Goal: Task Accomplishment & Management: Manage account settings

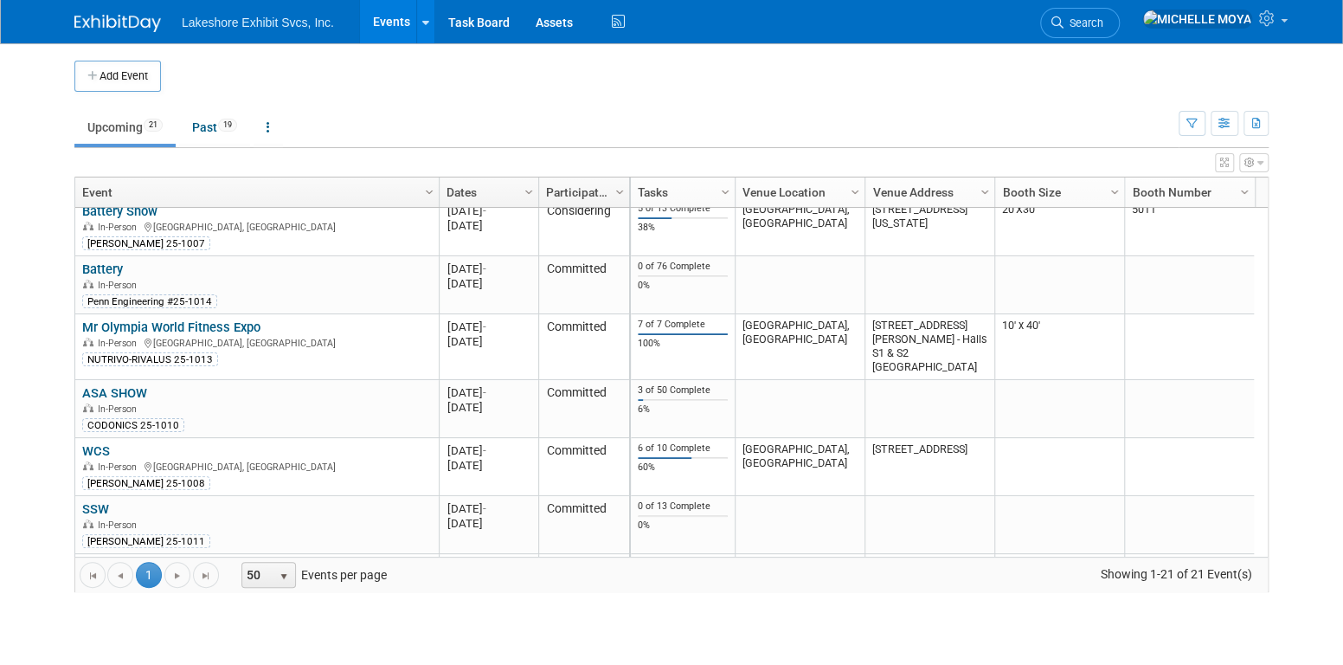
scroll to position [254, 0]
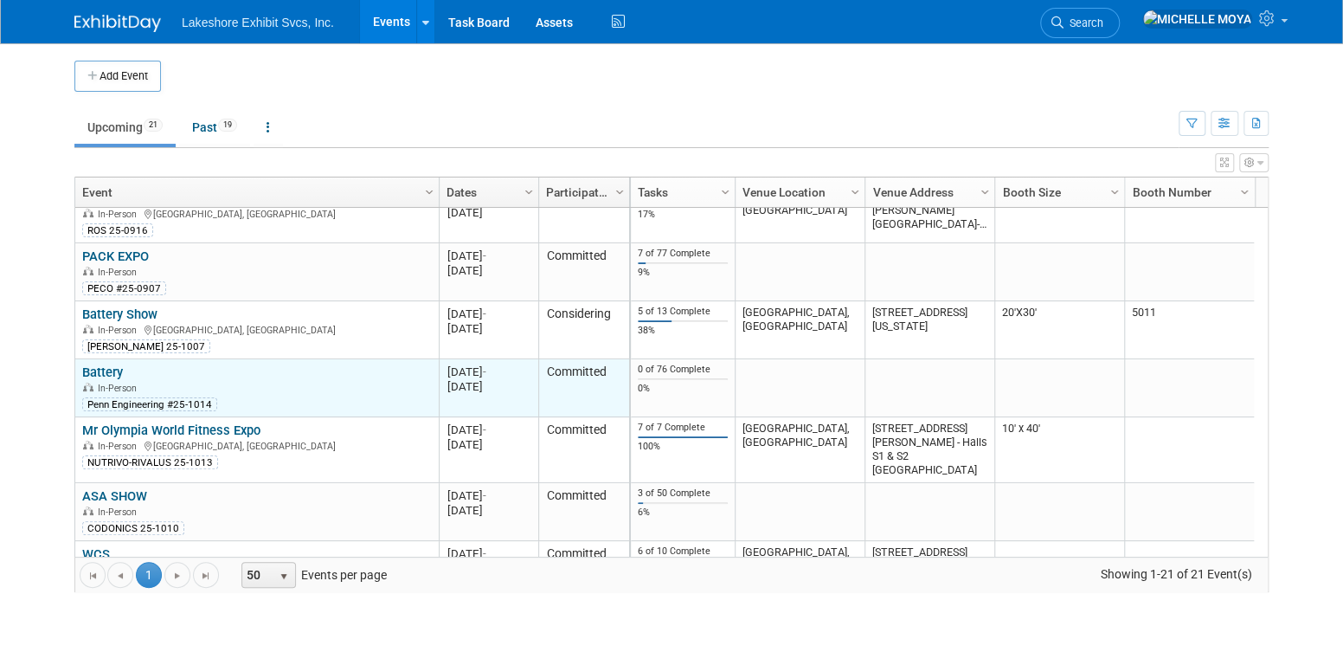
click at [115, 370] on link "Battery" at bounding box center [102, 372] width 41 height 16
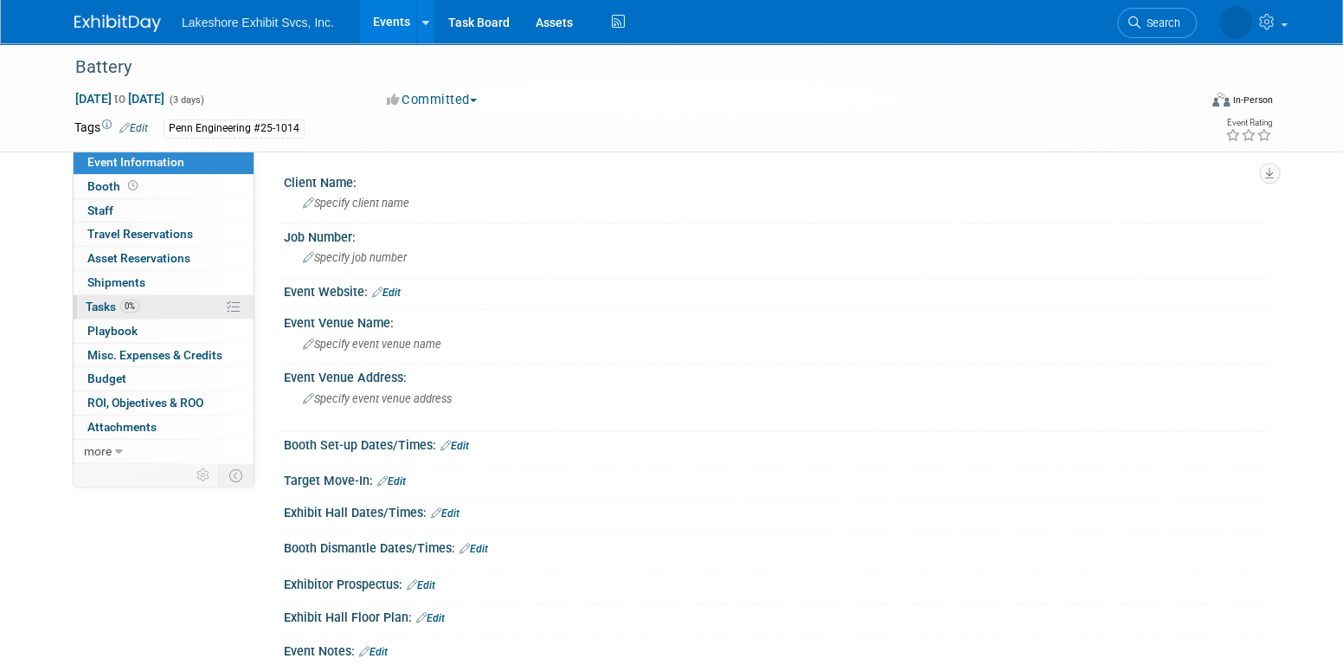
click at [143, 305] on link "0% Tasks 0%" at bounding box center [164, 306] width 180 height 23
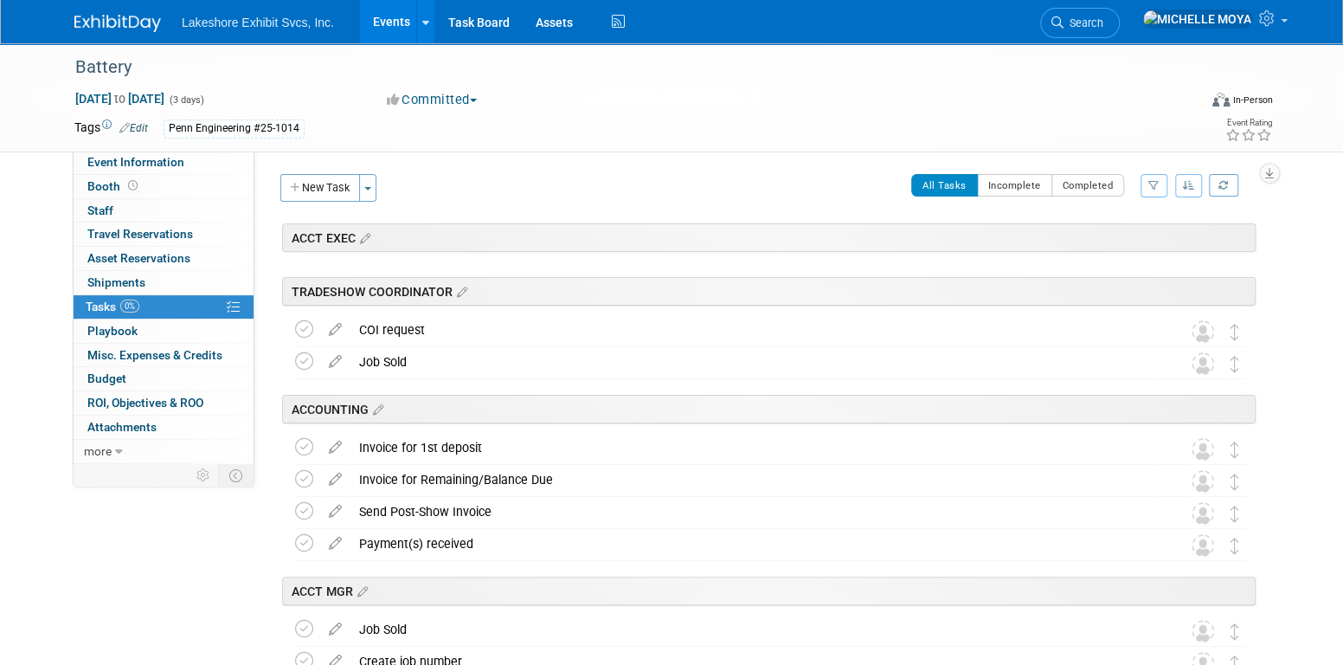
click at [1154, 184] on icon "button" at bounding box center [1153, 185] width 11 height 10
click at [1125, 239] on select "-- Select Assignee -- All unassigned tasks Assigned to me Amanda Koss Dave Desa…" at bounding box center [1082, 240] width 143 height 24
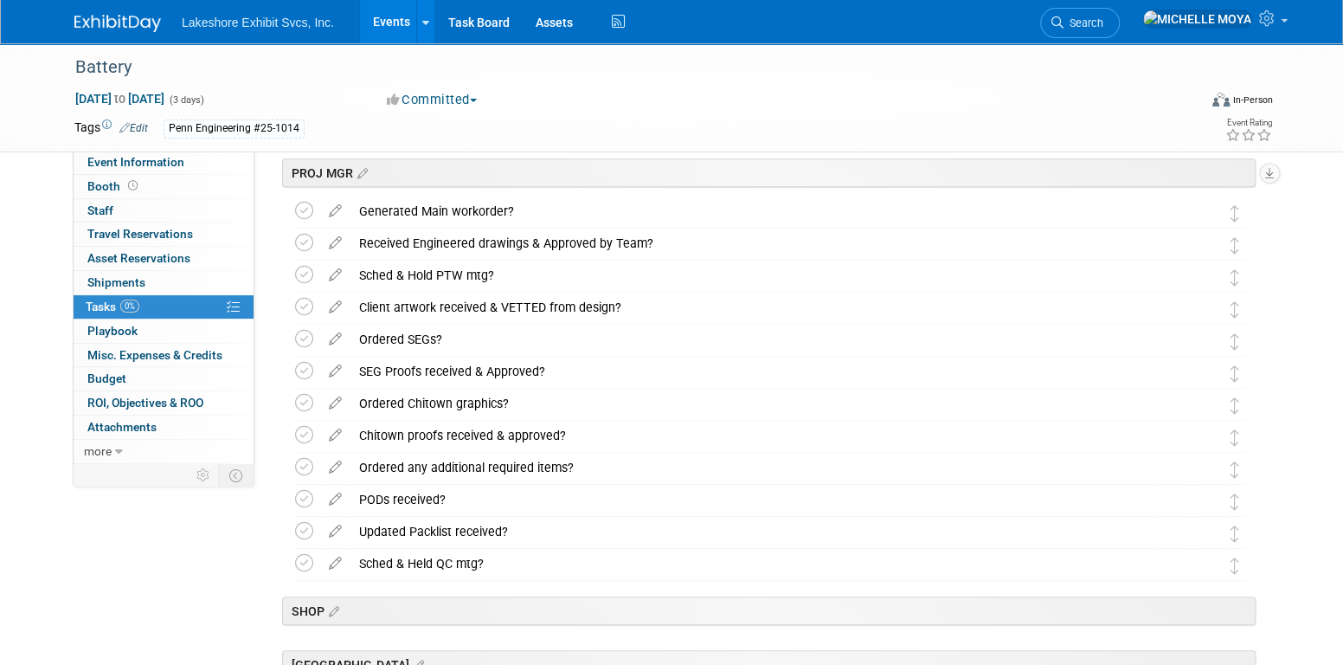
scroll to position [433, 0]
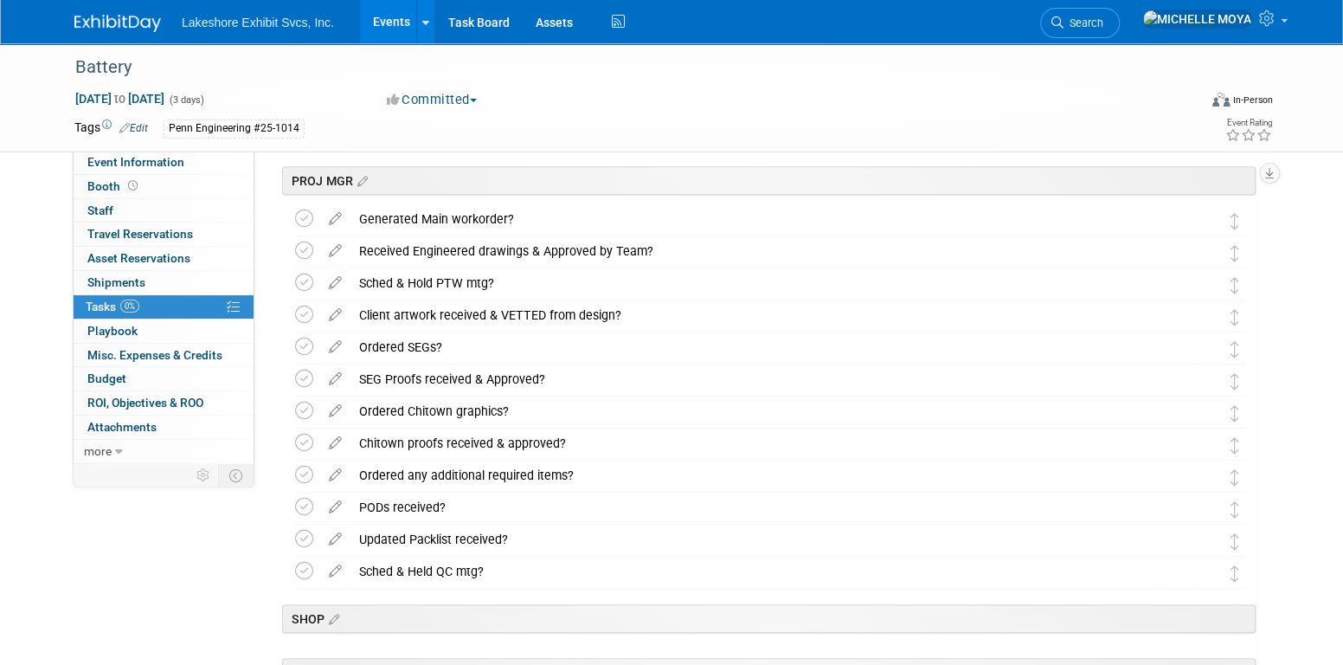
click at [385, 24] on link "Events" at bounding box center [391, 21] width 63 height 43
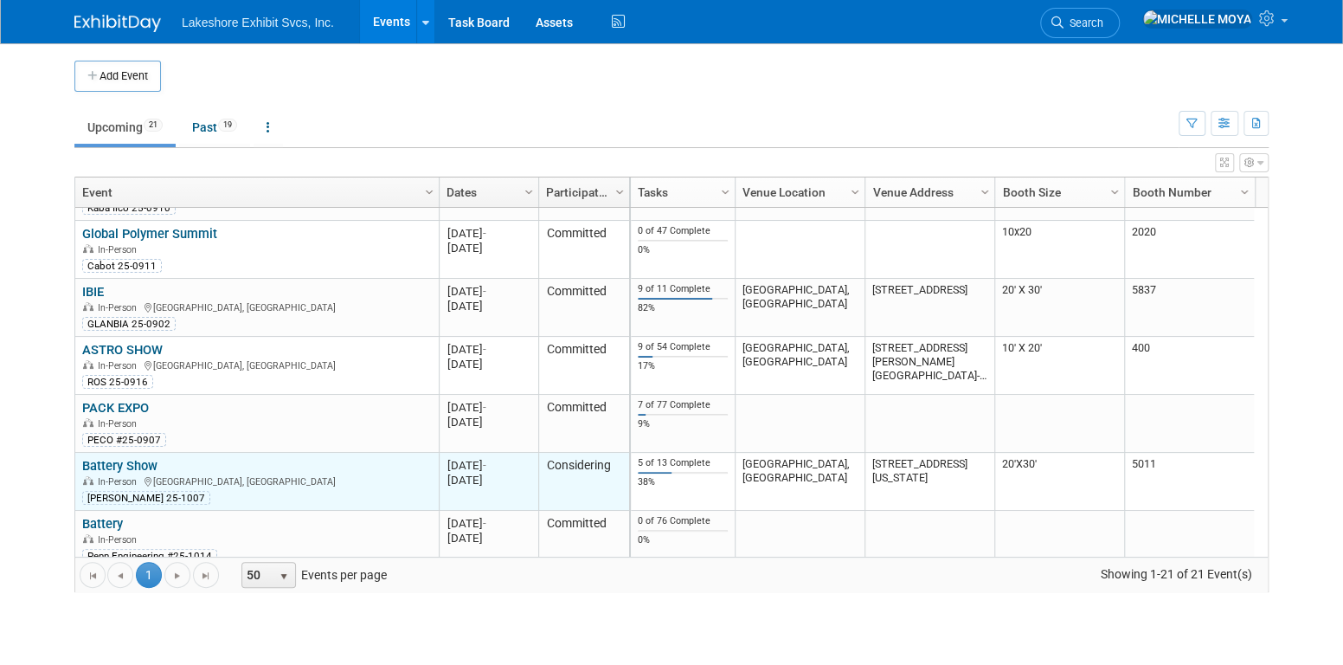
scroll to position [207, 0]
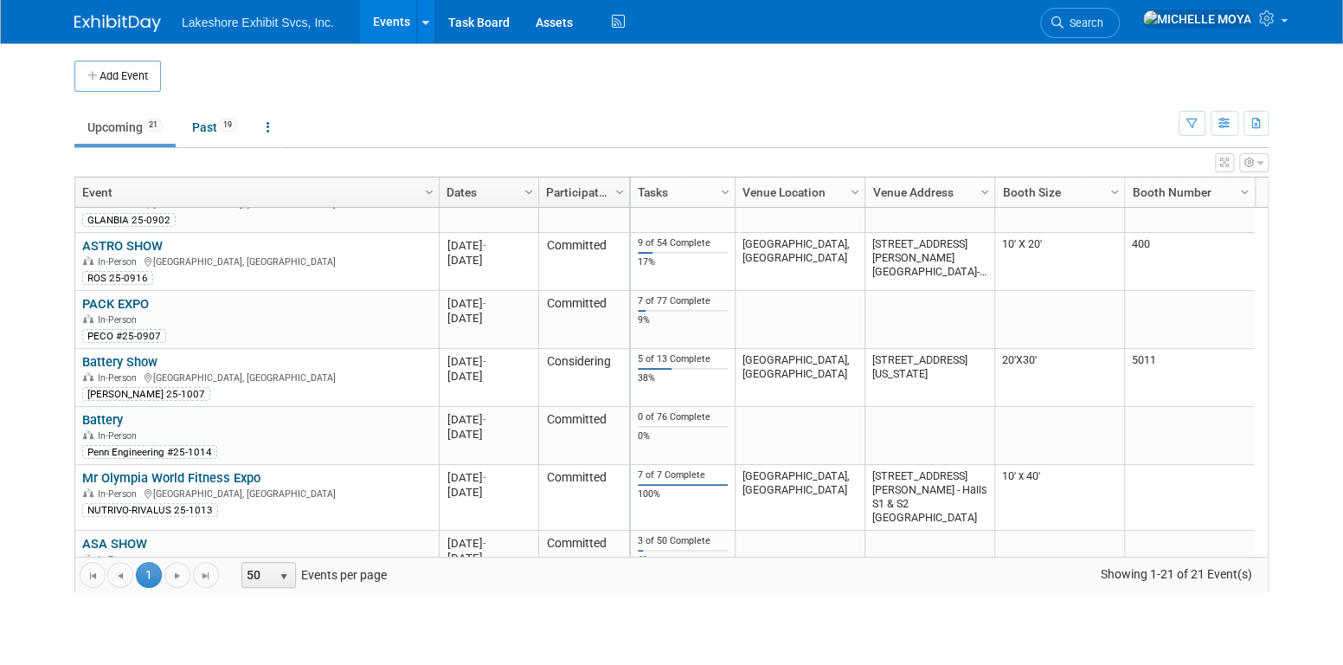
click at [133, 359] on link "Battery Show" at bounding box center [119, 362] width 75 height 16
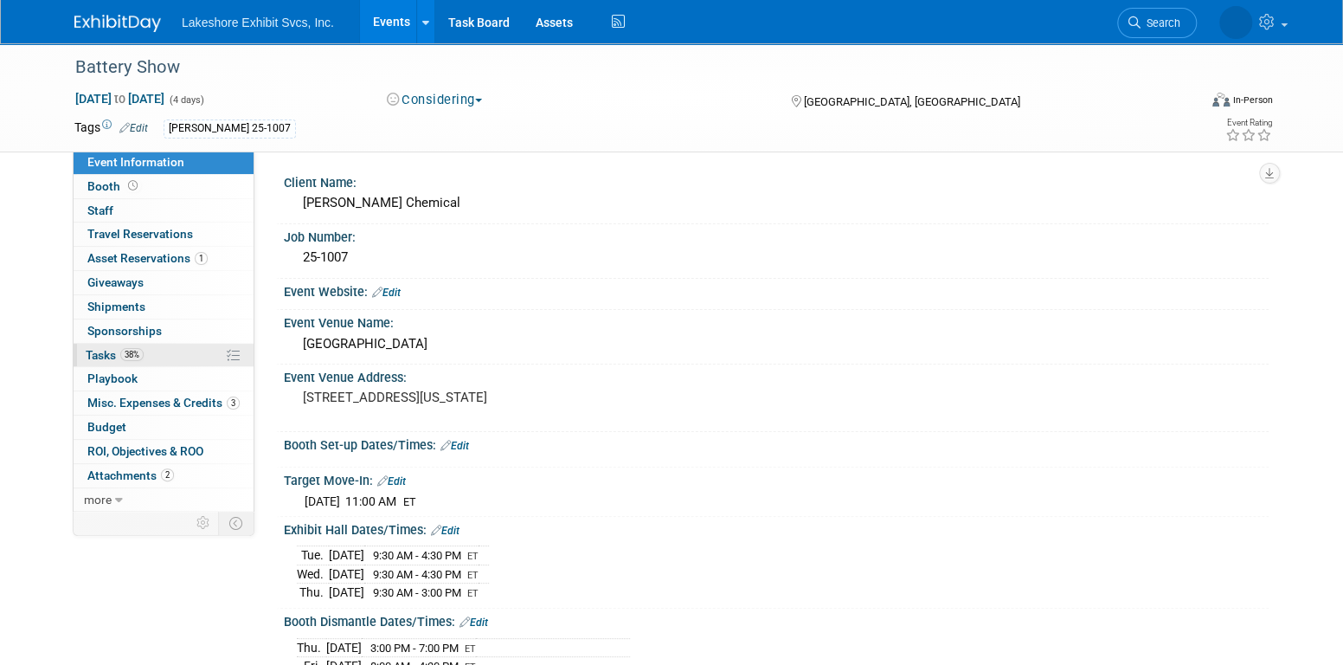
click at [138, 348] on span "38%" at bounding box center [131, 354] width 23 height 13
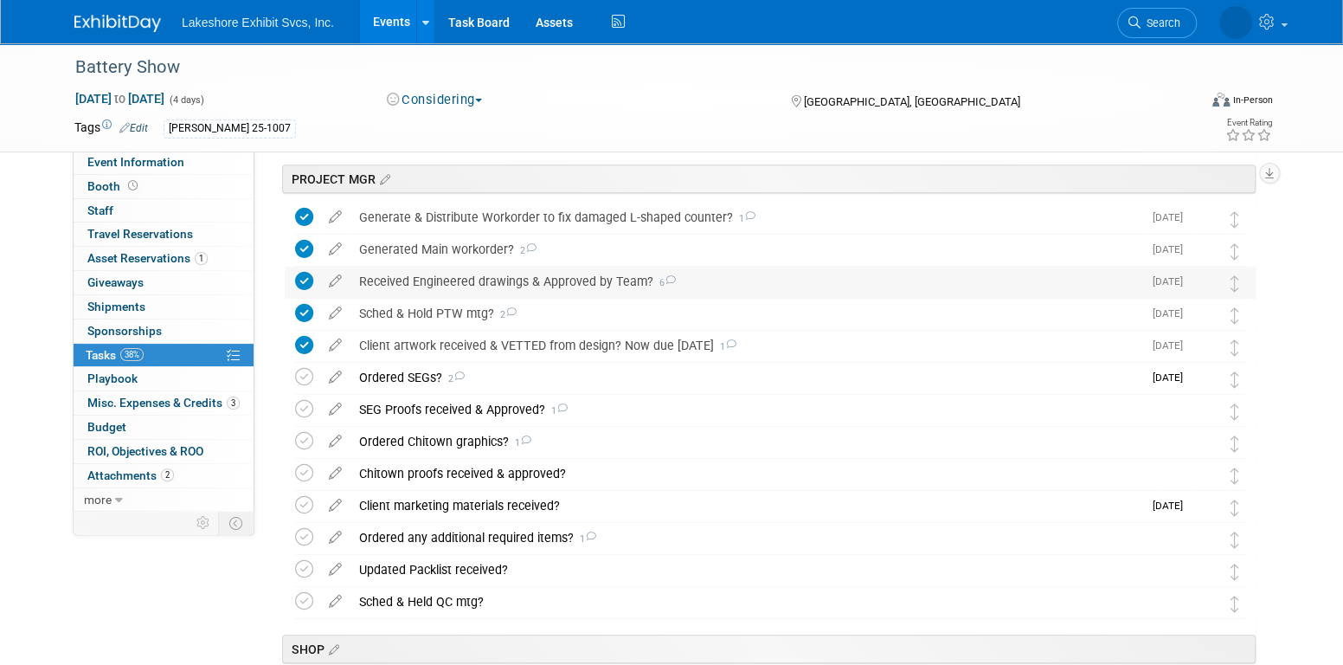
scroll to position [433, 0]
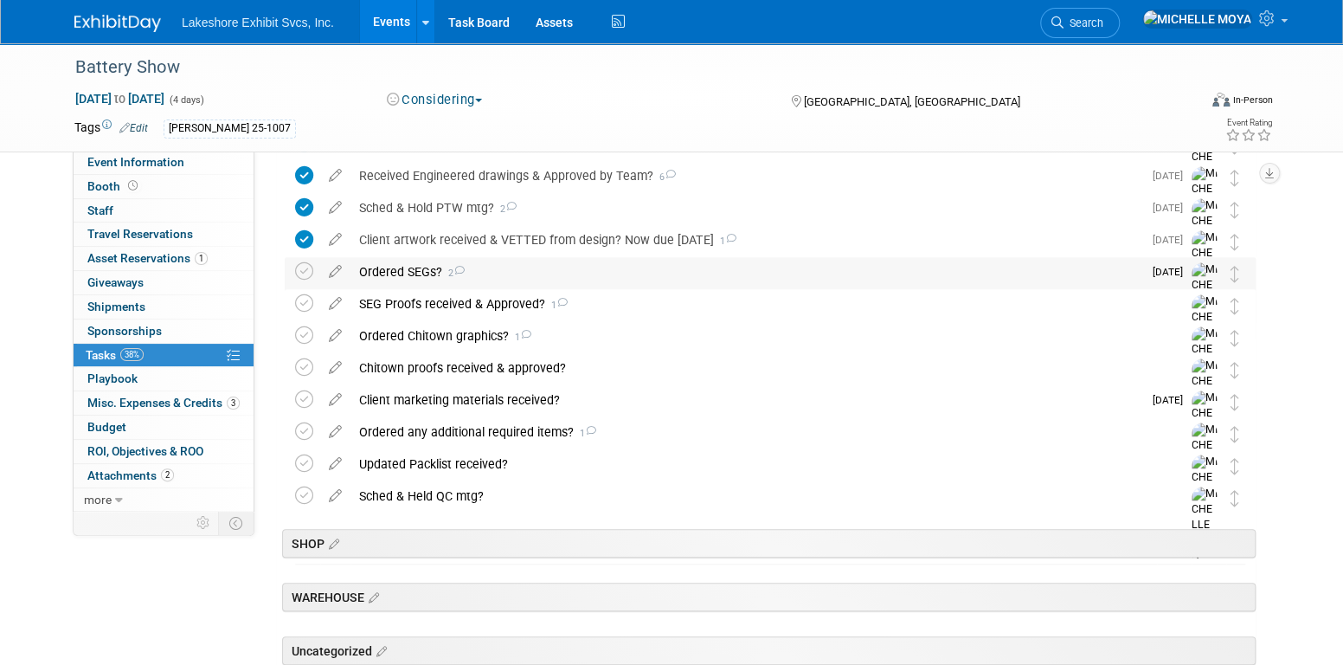
click at [395, 268] on div "Ordered SEGs? 2" at bounding box center [746, 271] width 792 height 29
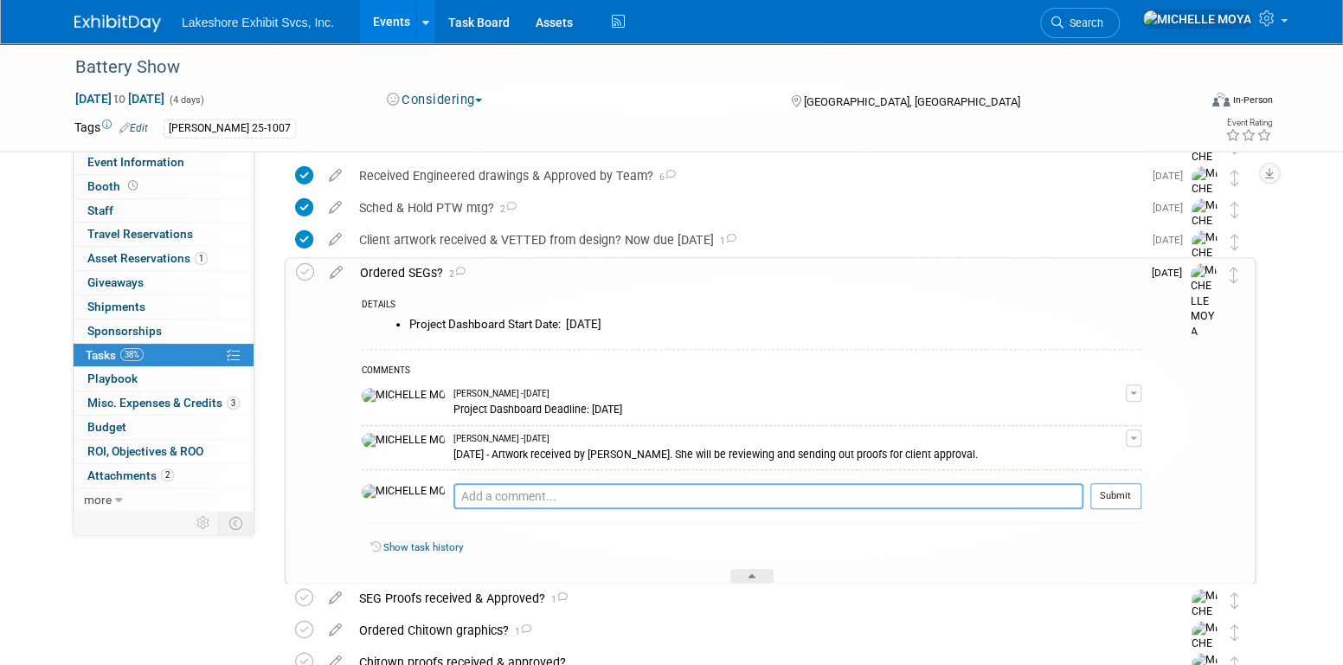
click at [456, 495] on textarea at bounding box center [768, 496] width 630 height 26
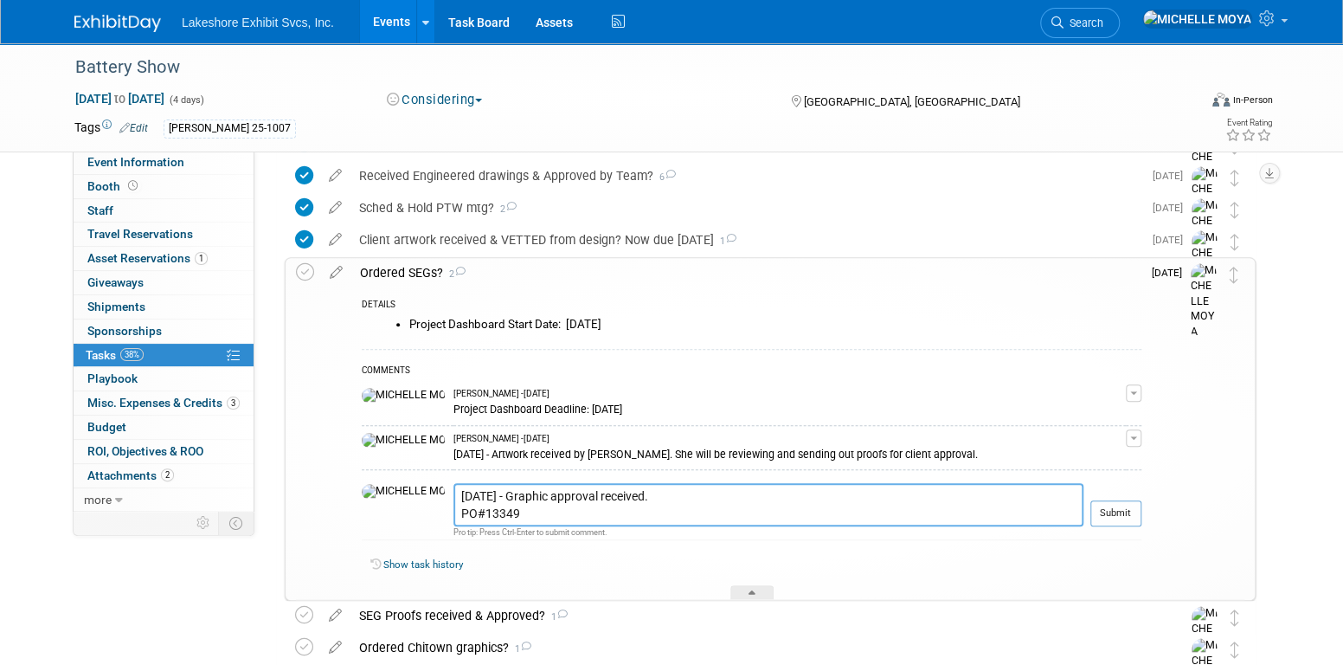
click at [539, 511] on textarea "8.13.25 - Graphic approval received. PO#13349" at bounding box center [768, 504] width 630 height 42
type textarea "8.13.25 - Graphic approval received. PO#13349 for Benchmark."
click at [1129, 514] on button "Submit" at bounding box center [1115, 513] width 51 height 26
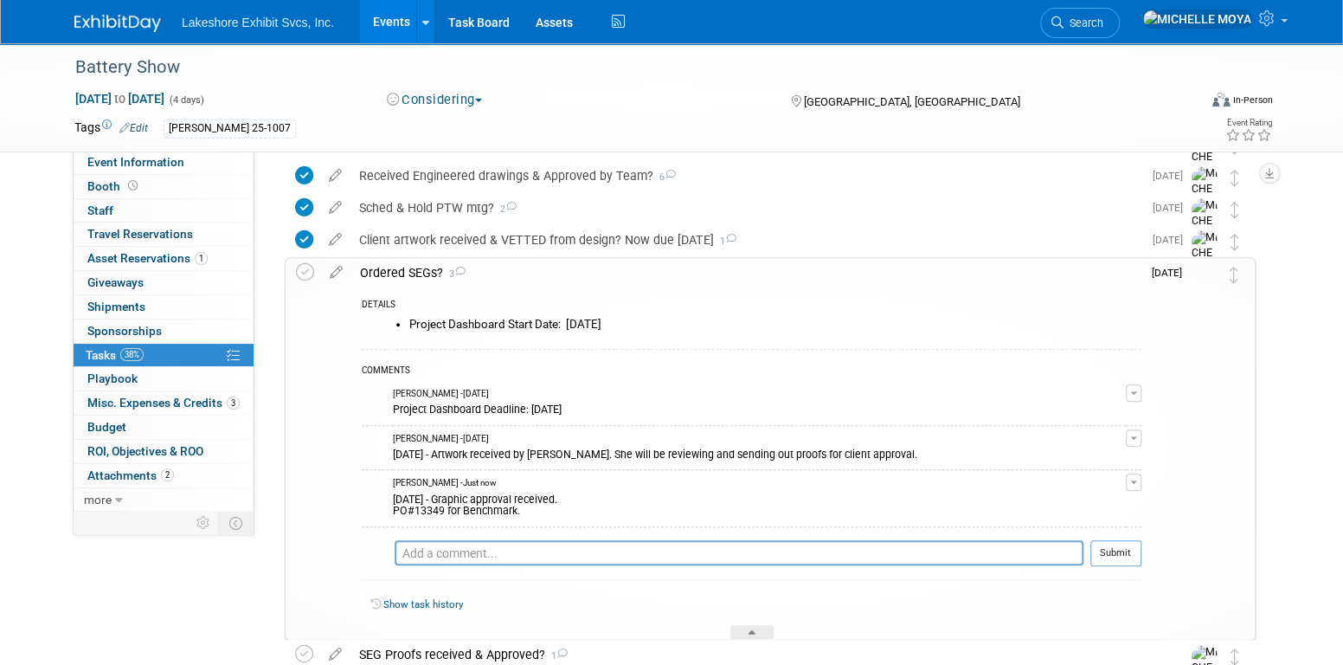
click at [413, 269] on div "Ordered SEGs? 3" at bounding box center [746, 272] width 790 height 29
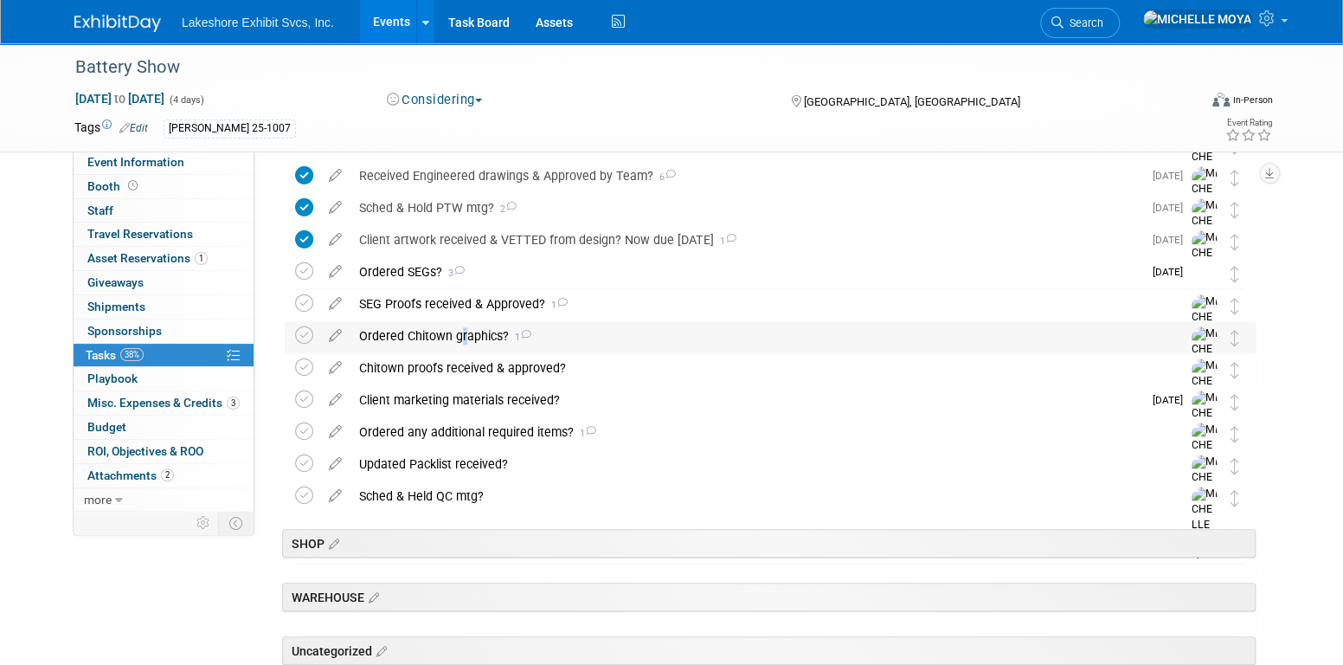
click at [456, 337] on div "Ordered Chitown graphics? 1" at bounding box center [753, 335] width 807 height 29
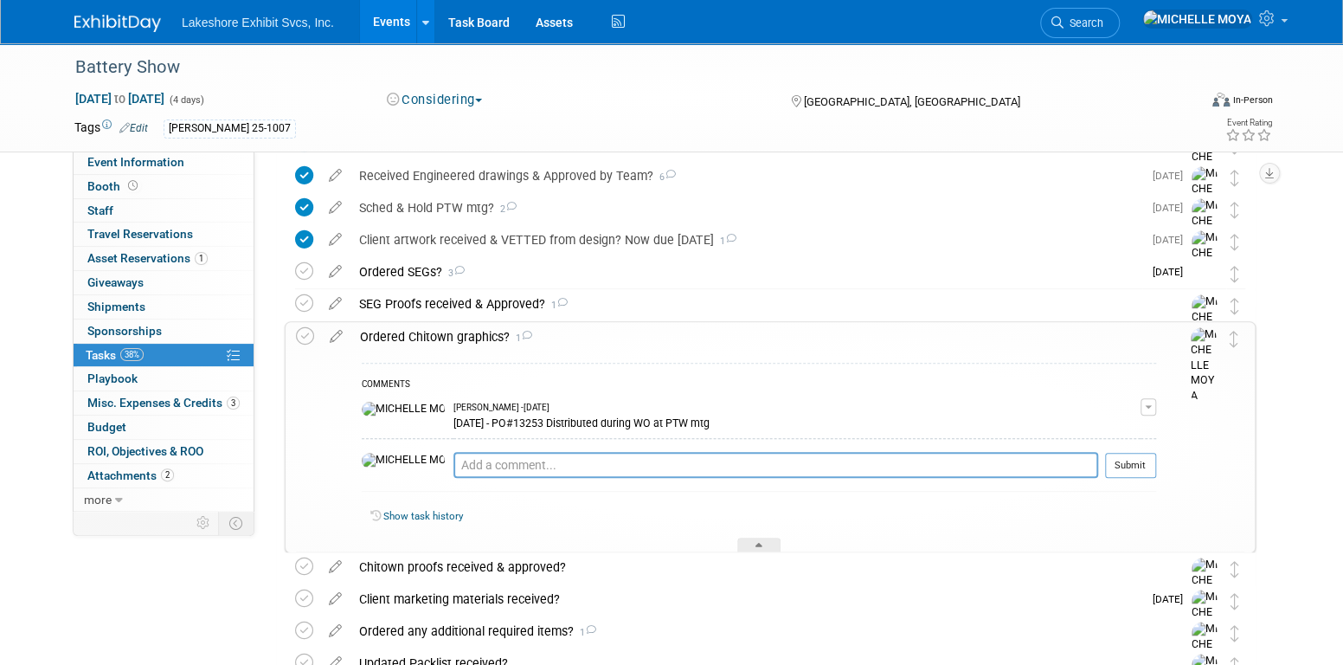
click at [452, 337] on div "Ordered Chitown graphics? 1" at bounding box center [753, 336] width 805 height 29
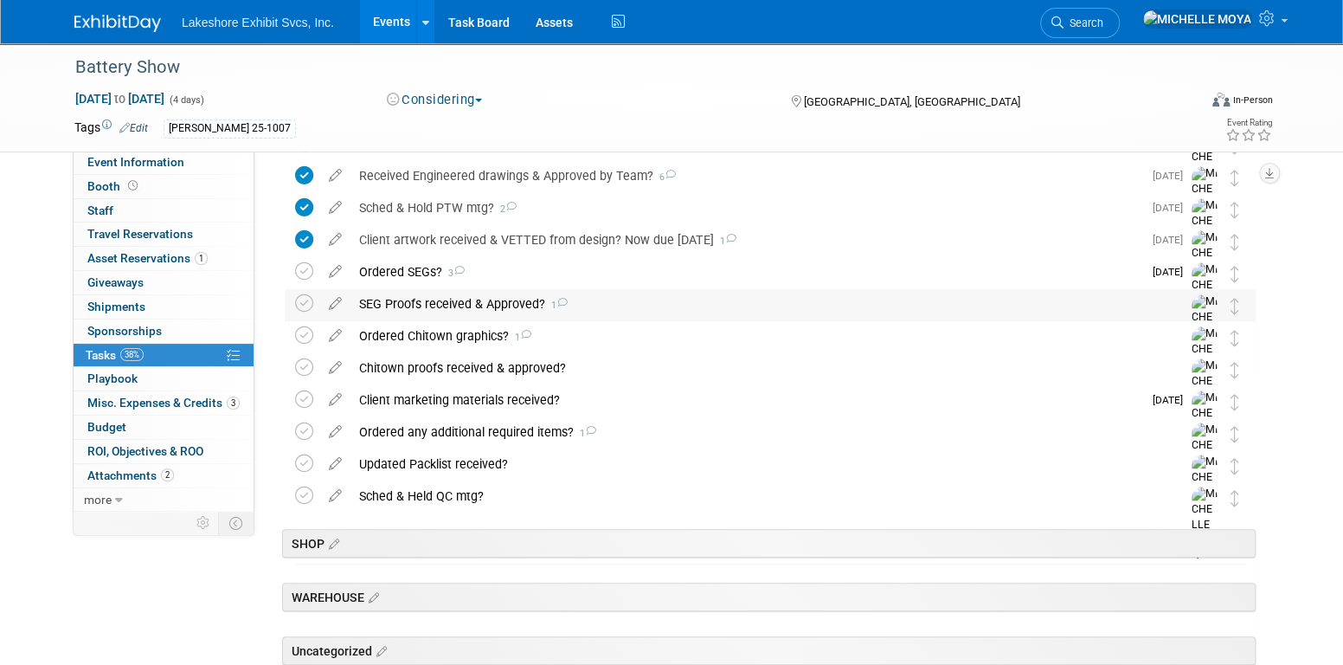
click at [445, 310] on div "SEG Proofs received & Approved? 1" at bounding box center [753, 303] width 807 height 29
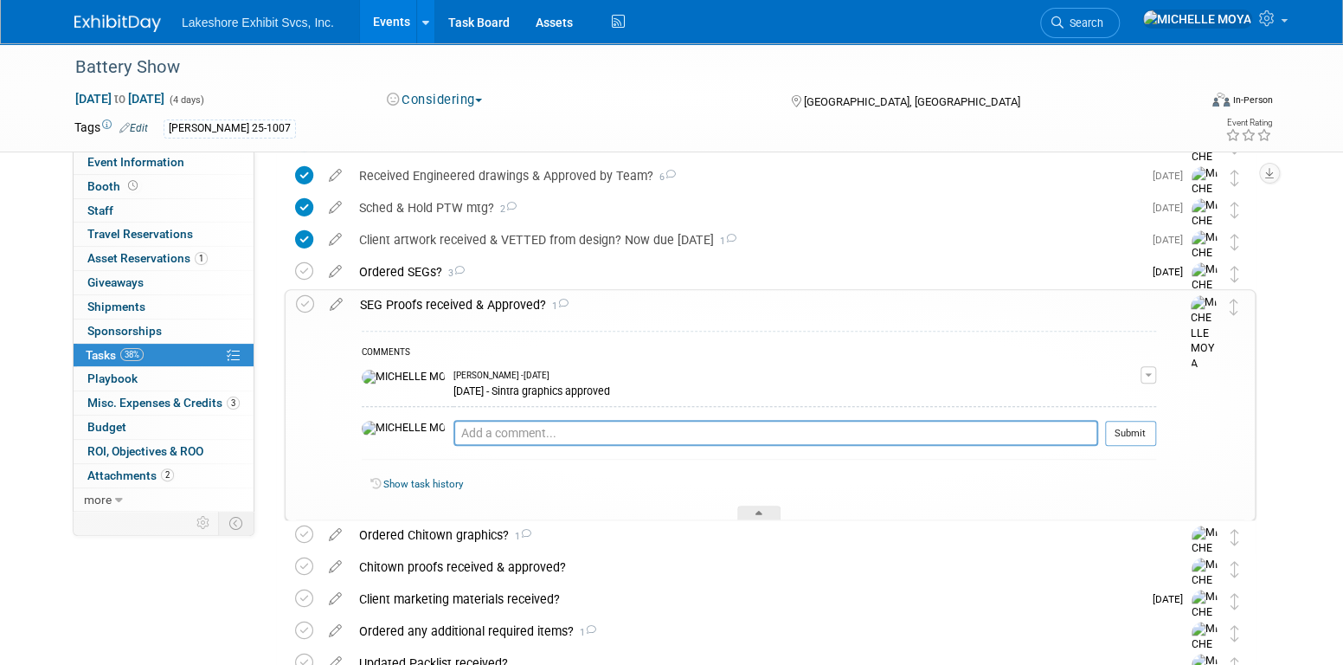
click at [445, 310] on div "SEG Proofs received & Approved? 1" at bounding box center [753, 304] width 805 height 29
